Goal: Task Accomplishment & Management: Complete application form

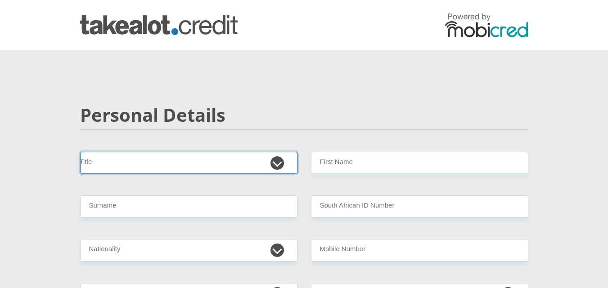
click at [280, 164] on select "Mr Ms Mrs Dr [PERSON_NAME]" at bounding box center [188, 163] width 217 height 22
select select "Mr"
click at [80, 152] on select "Mr Ms Mrs Dr [PERSON_NAME]" at bounding box center [188, 163] width 217 height 22
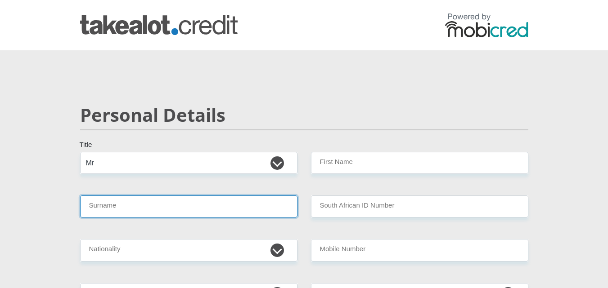
click at [144, 209] on input "Surname" at bounding box center [188, 207] width 217 height 22
type input "Oosthuizen"
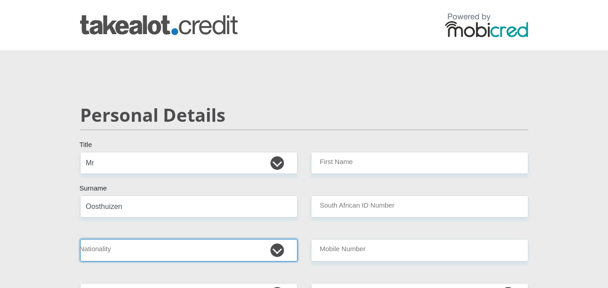
click at [283, 255] on select "[GEOGRAPHIC_DATA] [GEOGRAPHIC_DATA] [GEOGRAPHIC_DATA] [GEOGRAPHIC_DATA] [GEOGRA…" at bounding box center [188, 250] width 217 height 22
select select "ZAF"
click at [80, 239] on select "[GEOGRAPHIC_DATA] [GEOGRAPHIC_DATA] [GEOGRAPHIC_DATA] [GEOGRAPHIC_DATA] [GEOGRA…" at bounding box center [188, 250] width 217 height 22
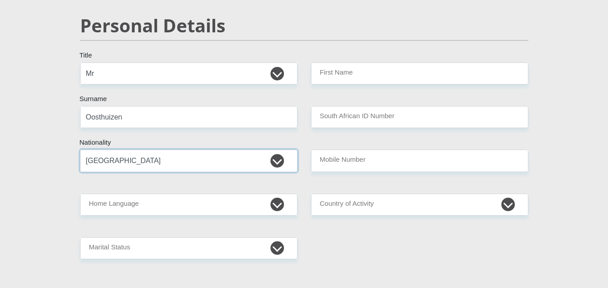
scroll to position [90, 0]
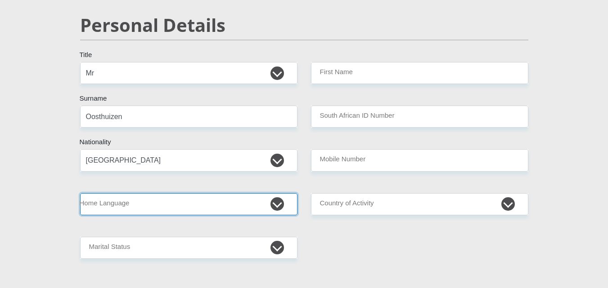
click at [280, 206] on select "Afrikaans English Sepedi South Ndebele Southern Sotho Swati Tsonga Tswana Venda…" at bounding box center [188, 204] width 217 height 22
select select "afr"
click at [80, 193] on select "Afrikaans English Sepedi South Ndebele Southern Sotho Swati Tsonga Tswana Venda…" at bounding box center [188, 204] width 217 height 22
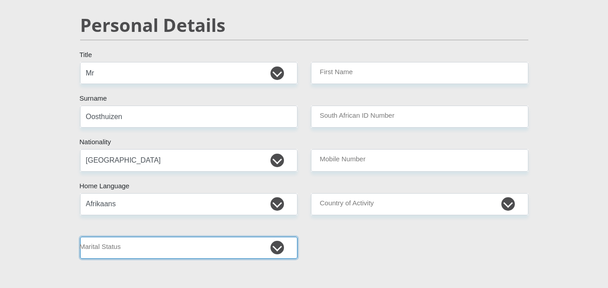
click at [279, 246] on select "Married ANC Single Divorced Widowed Married COP or Customary Law" at bounding box center [188, 248] width 217 height 22
select select "5"
click at [80, 237] on select "Married ANC Single Divorced Widowed Married COP or Customary Law" at bounding box center [188, 248] width 217 height 22
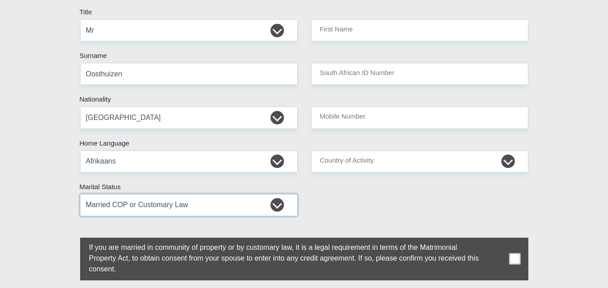
scroll to position [180, 0]
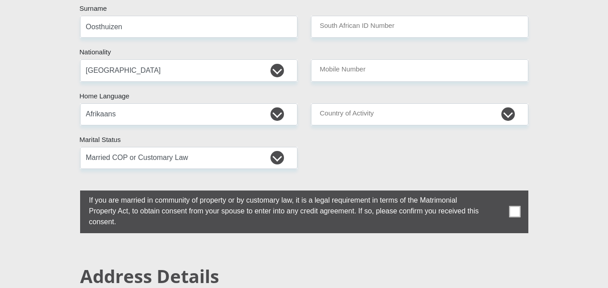
click at [512, 213] on span at bounding box center [514, 211] width 11 height 11
click at [71, 193] on input "checkbox" at bounding box center [71, 193] width 0 height 0
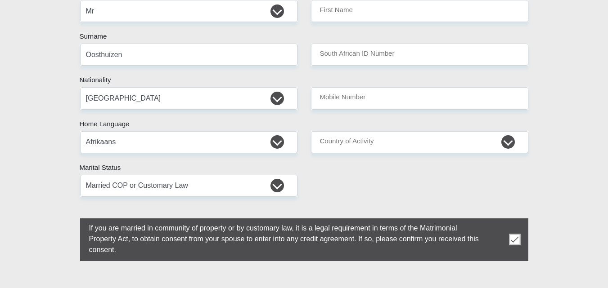
scroll to position [90, 0]
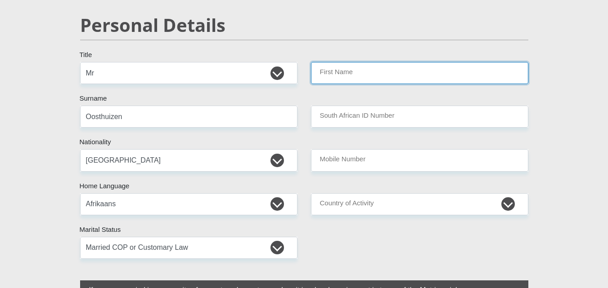
click at [367, 77] on input "First Name" at bounding box center [419, 73] width 217 height 22
type input "[PERSON_NAME]"
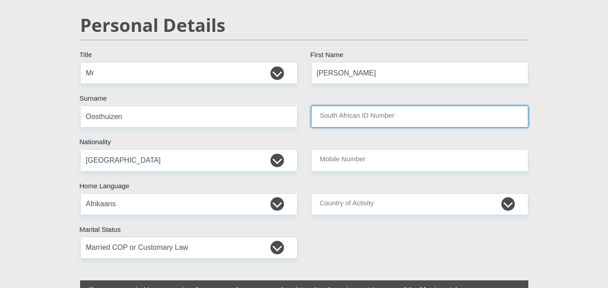
click at [358, 118] on input "South African ID Number" at bounding box center [419, 117] width 217 height 22
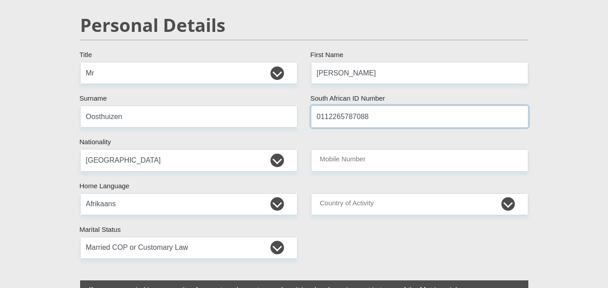
type input "0112265787088"
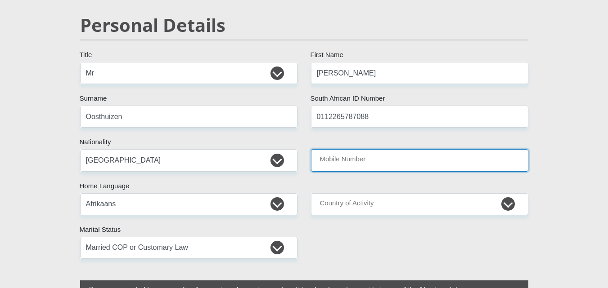
click at [341, 165] on input "Mobile Number" at bounding box center [419, 160] width 217 height 22
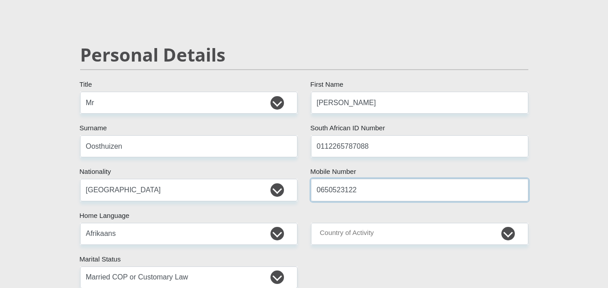
scroll to position [45, 0]
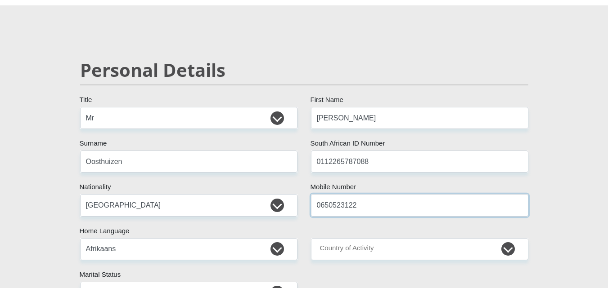
type input "0650523122"
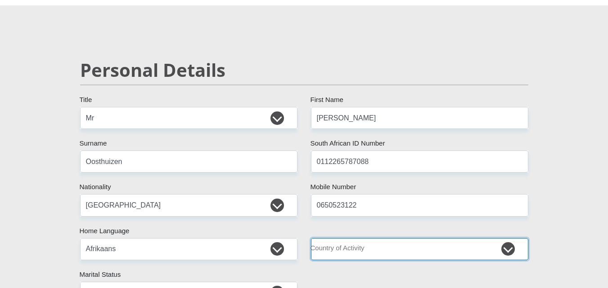
click at [481, 255] on select "[GEOGRAPHIC_DATA] [GEOGRAPHIC_DATA] [GEOGRAPHIC_DATA] [GEOGRAPHIC_DATA] [GEOGRA…" at bounding box center [419, 249] width 217 height 22
select select "ZAF"
click at [311, 238] on select "[GEOGRAPHIC_DATA] [GEOGRAPHIC_DATA] [GEOGRAPHIC_DATA] [GEOGRAPHIC_DATA] [GEOGRA…" at bounding box center [419, 249] width 217 height 22
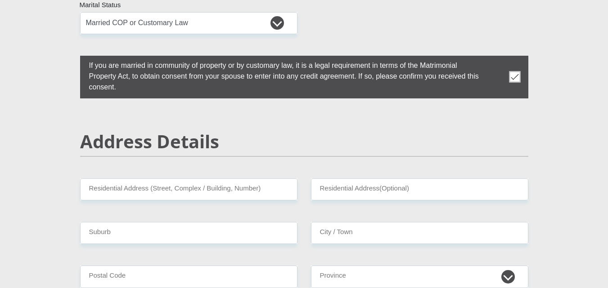
scroll to position [360, 0]
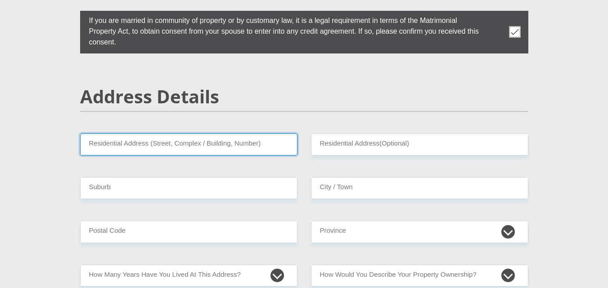
click at [241, 143] on input "Residential Address (Street, Complex / Building, Number)" at bounding box center [188, 145] width 217 height 22
type input "[STREET_ADDRESS][PERSON_NAME]"
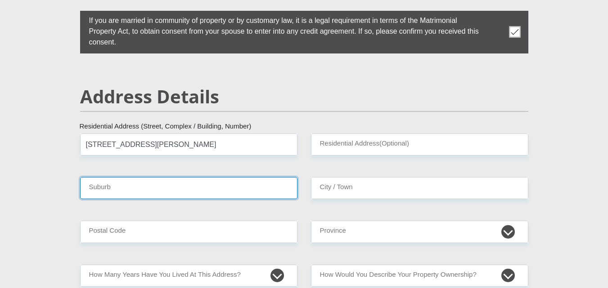
type input "WOLMARANSSTAD"
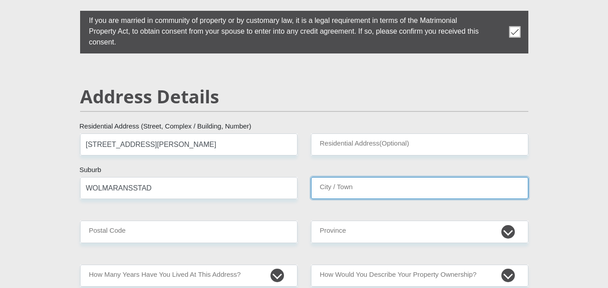
type input "WOLMARANSSTAD"
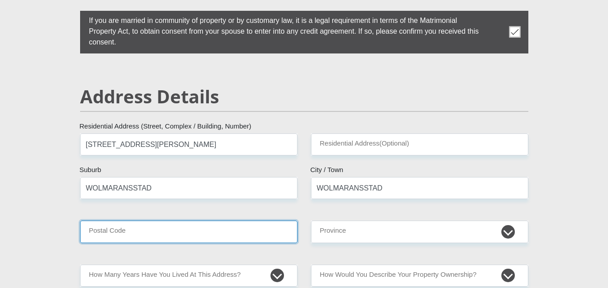
type input "2780"
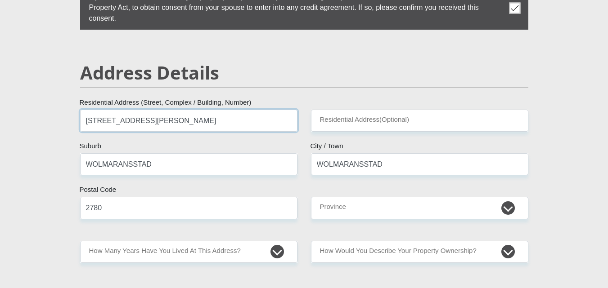
scroll to position [405, 0]
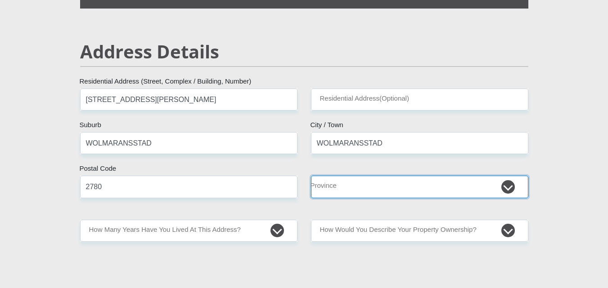
click at [358, 195] on select "Eastern Cape Free State [GEOGRAPHIC_DATA] [GEOGRAPHIC_DATA][DATE] [GEOGRAPHIC_D…" at bounding box center [419, 187] width 217 height 22
click at [511, 187] on select "Eastern Cape Free State [GEOGRAPHIC_DATA] [GEOGRAPHIC_DATA][DATE] [GEOGRAPHIC_D…" at bounding box center [419, 187] width 217 height 22
select select "[GEOGRAPHIC_DATA]"
click at [311, 176] on select "Eastern Cape Free State [GEOGRAPHIC_DATA] [GEOGRAPHIC_DATA][DATE] [GEOGRAPHIC_D…" at bounding box center [419, 187] width 217 height 22
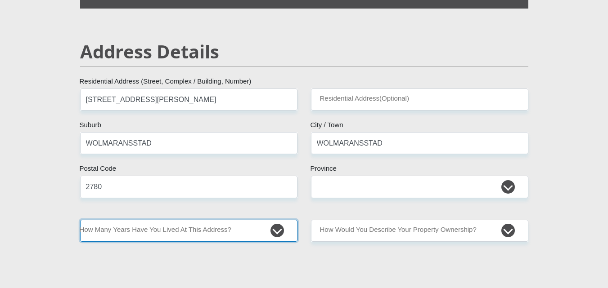
click at [280, 230] on select "less than 1 year 1-3 years 3-5 years 5+ years" at bounding box center [188, 231] width 217 height 22
select select "2"
click at [80, 220] on select "less than 1 year 1-3 years 3-5 years 5+ years" at bounding box center [188, 231] width 217 height 22
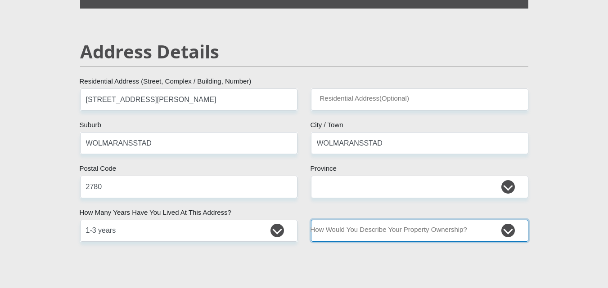
click at [511, 228] on select "Owned Rented Family Owned Company Dwelling" at bounding box center [419, 231] width 217 height 22
select select "Company Dwelling"
click at [311, 220] on select "Owned Rented Family Owned Company Dwelling" at bounding box center [419, 231] width 217 height 22
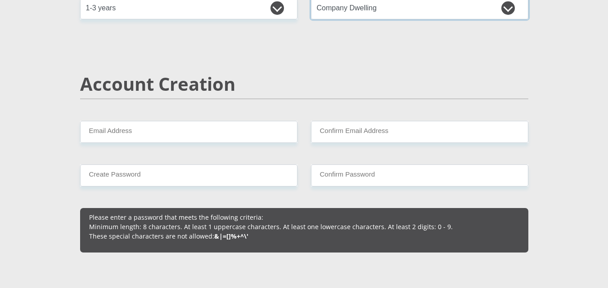
scroll to position [630, 0]
